Goal: Task Accomplishment & Management: Use online tool/utility

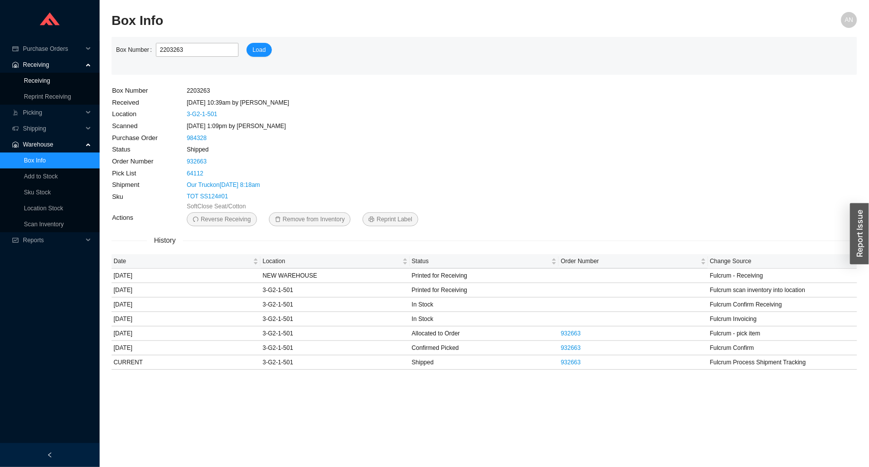
click at [48, 78] on link "Receiving" at bounding box center [37, 80] width 26 height 7
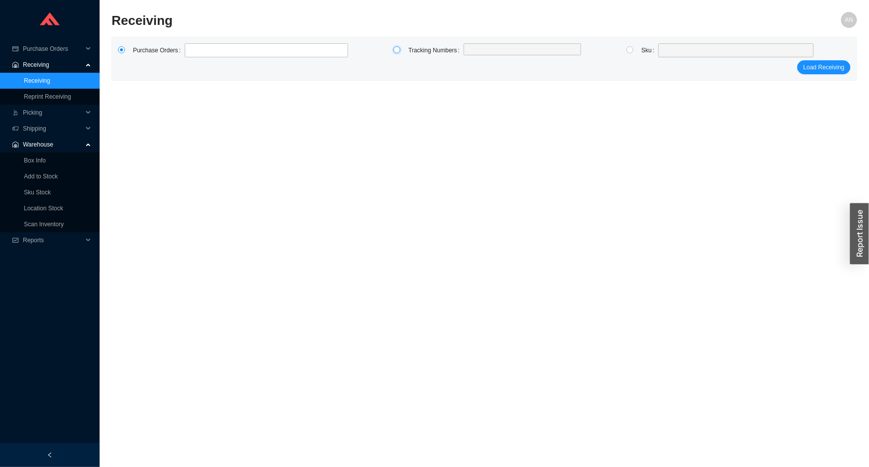
click at [398, 52] on input "radio" at bounding box center [397, 49] width 7 height 7
radio input "true"
click at [470, 51] on input at bounding box center [468, 50] width 7 height 11
type input "0348090793"
click button "Load Receiving" at bounding box center [824, 67] width 53 height 14
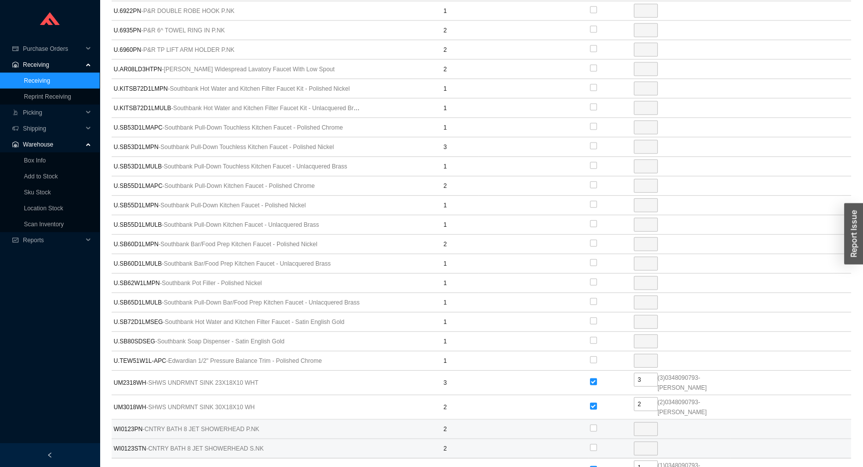
scroll to position [3011, 0]
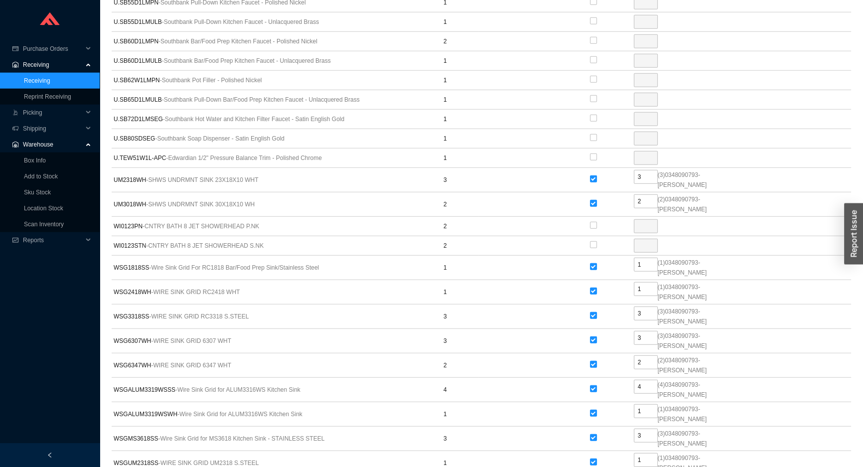
radio input "true"
